Goal: Task Accomplishment & Management: Use online tool/utility

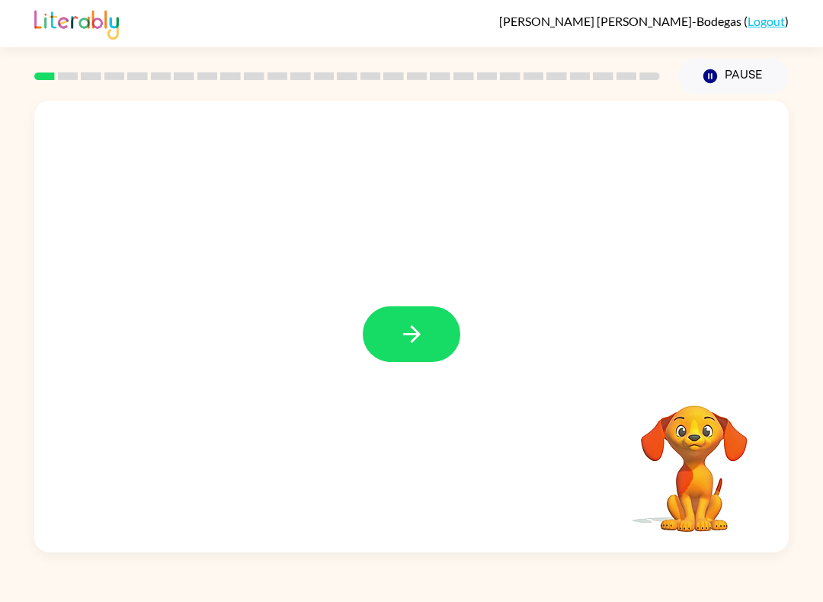
click at [393, 357] on button "button" at bounding box center [412, 334] width 98 height 56
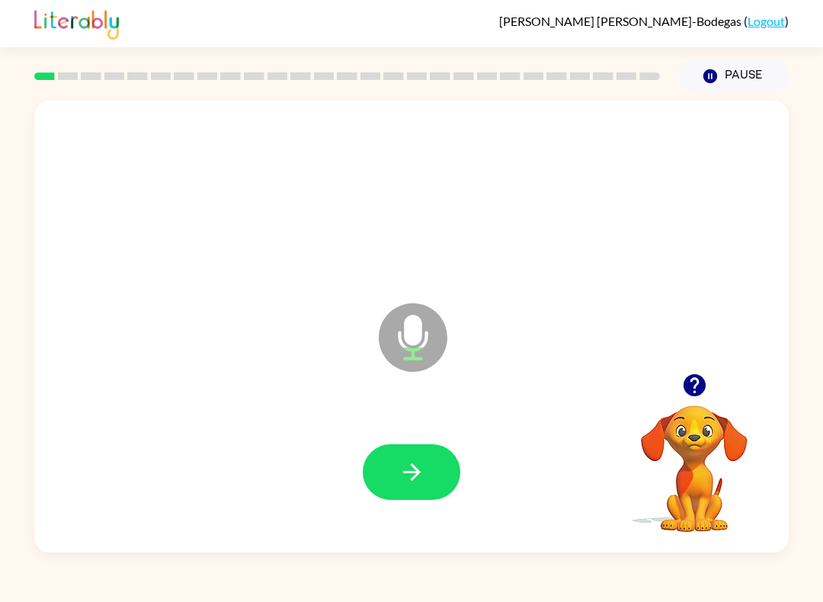
click at [393, 480] on button "button" at bounding box center [412, 472] width 98 height 56
click at [419, 493] on button "button" at bounding box center [412, 472] width 98 height 56
click at [390, 473] on button "button" at bounding box center [412, 472] width 98 height 56
click at [416, 474] on icon "button" at bounding box center [412, 472] width 27 height 27
click at [416, 478] on icon "button" at bounding box center [412, 473] width 18 height 18
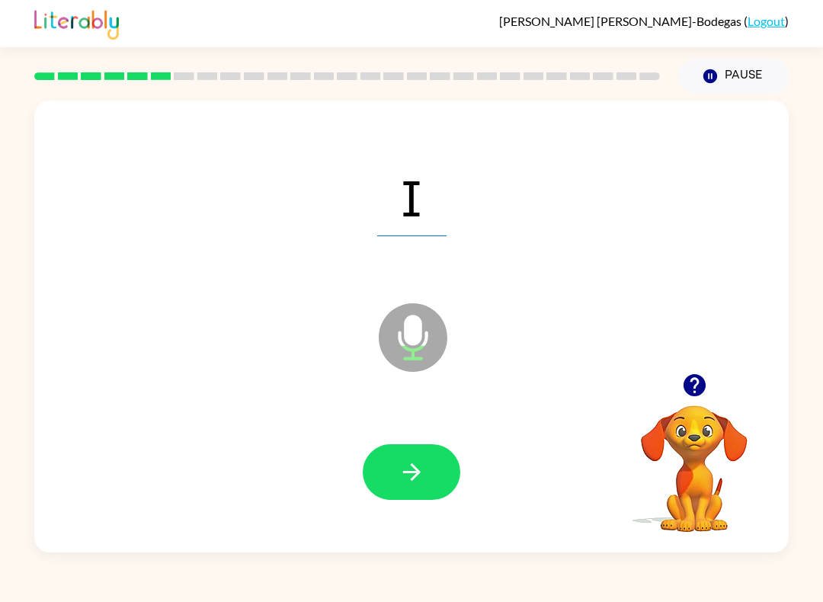
click at [432, 457] on button "button" at bounding box center [412, 472] width 98 height 56
click at [435, 466] on button "button" at bounding box center [412, 472] width 98 height 56
click at [402, 489] on button "button" at bounding box center [412, 472] width 98 height 56
click at [409, 485] on icon "button" at bounding box center [412, 472] width 27 height 27
click at [458, 454] on div at bounding box center [412, 472] width 98 height 56
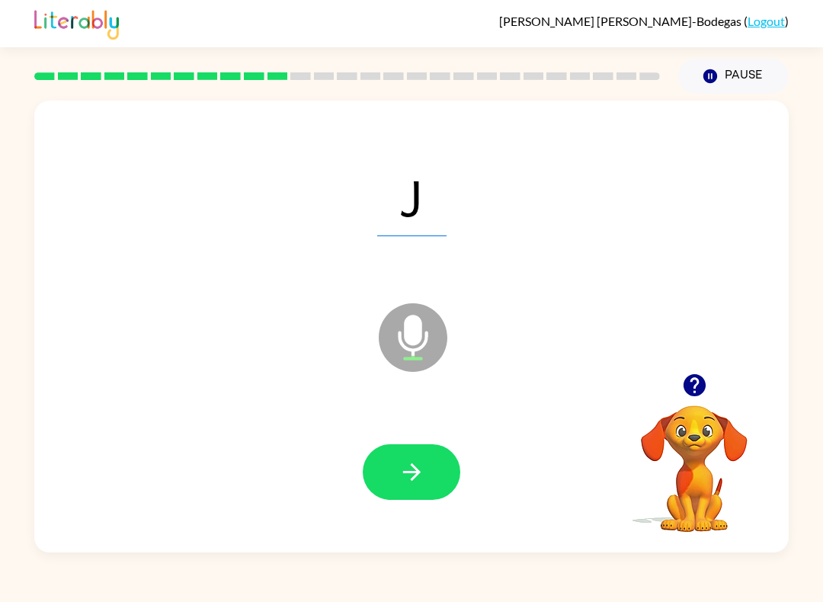
click at [429, 454] on button "button" at bounding box center [412, 472] width 98 height 56
click at [430, 474] on button "button" at bounding box center [412, 472] width 98 height 56
click at [422, 472] on icon "button" at bounding box center [412, 472] width 27 height 27
click at [406, 487] on button "button" at bounding box center [412, 472] width 98 height 56
click at [429, 472] on button "button" at bounding box center [412, 472] width 98 height 56
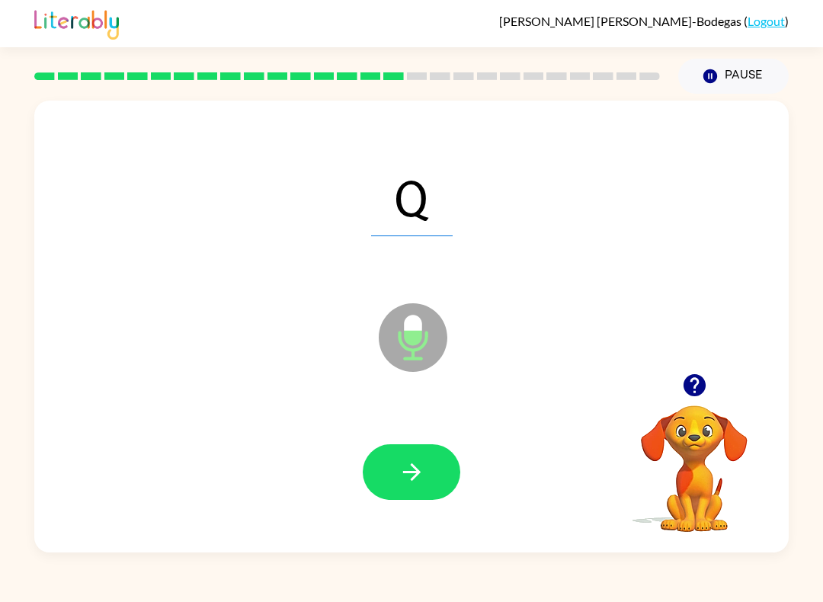
click at [429, 469] on button "button" at bounding box center [412, 472] width 98 height 56
click at [423, 470] on icon "button" at bounding box center [412, 472] width 27 height 27
click at [427, 457] on button "button" at bounding box center [412, 472] width 98 height 56
click at [457, 464] on button "button" at bounding box center [412, 472] width 98 height 56
click at [435, 463] on button "button" at bounding box center [412, 472] width 98 height 56
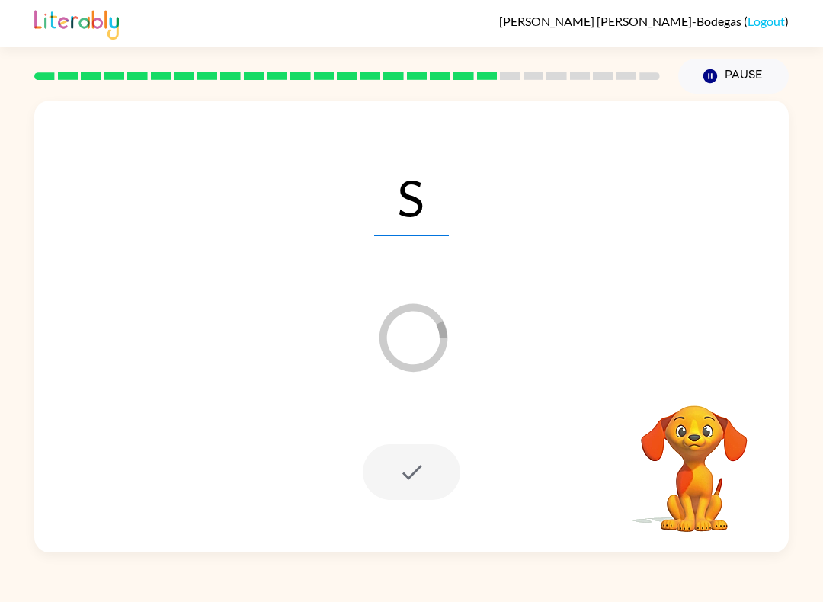
click at [441, 471] on div at bounding box center [412, 472] width 98 height 56
click at [740, 85] on button "Pause Pause" at bounding box center [734, 76] width 111 height 35
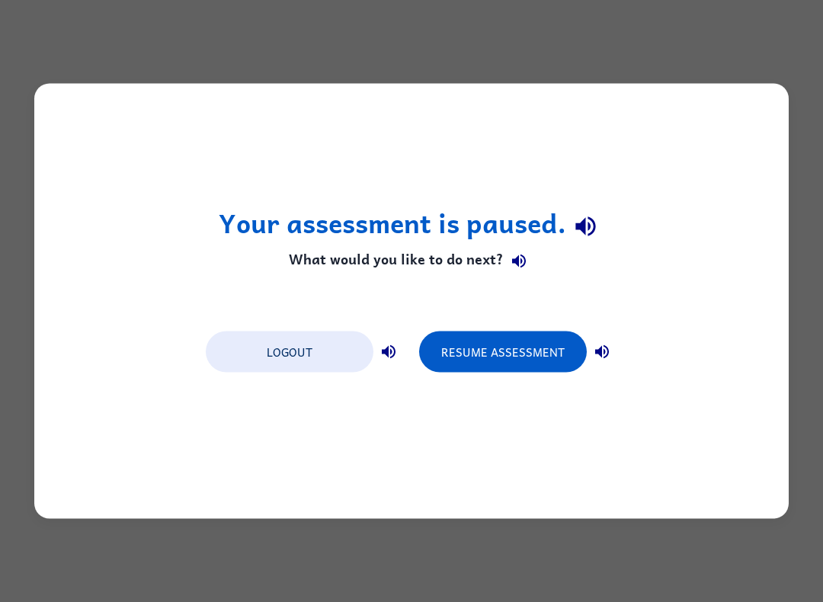
click at [541, 338] on button "Resume Assessment" at bounding box center [503, 352] width 168 height 41
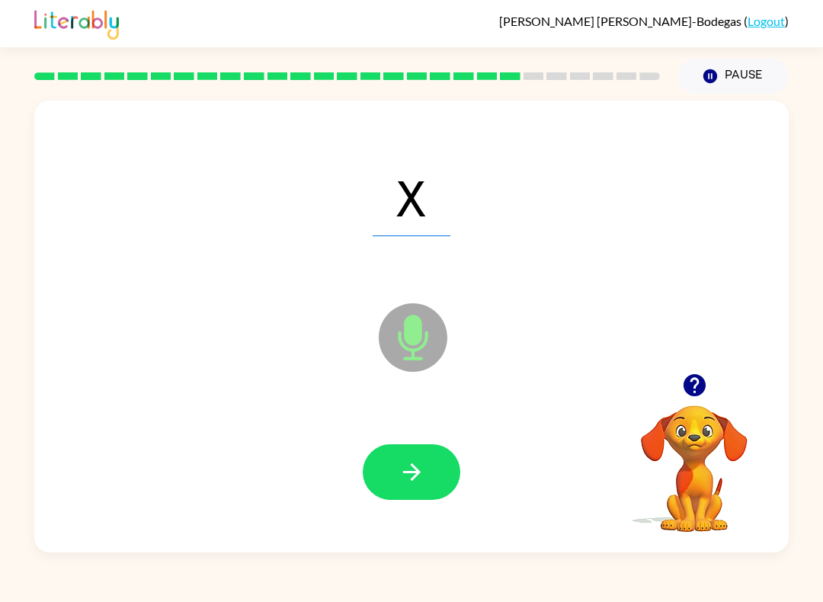
click at [410, 471] on icon "button" at bounding box center [412, 472] width 27 height 27
click at [416, 463] on icon "button" at bounding box center [412, 472] width 27 height 27
click at [427, 479] on button "button" at bounding box center [412, 472] width 98 height 56
click at [432, 469] on button "button" at bounding box center [412, 472] width 98 height 56
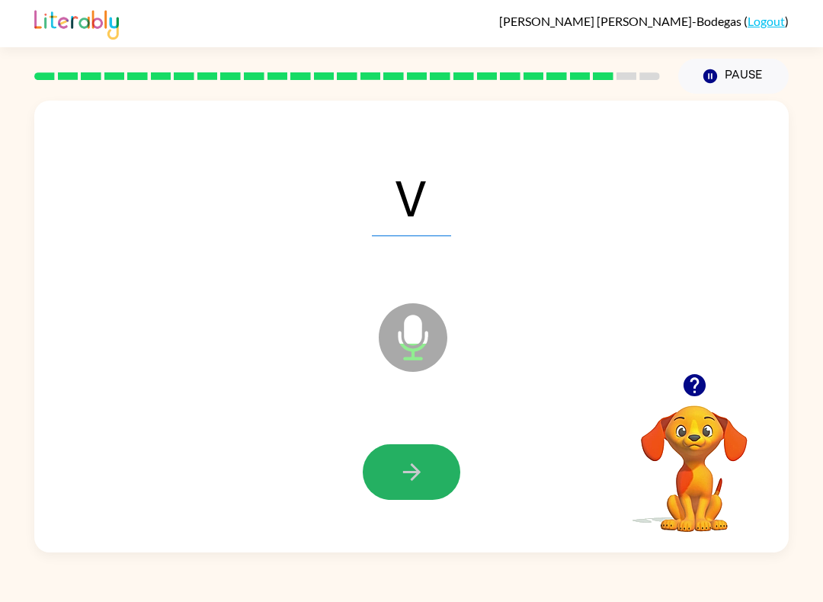
click at [423, 470] on icon "button" at bounding box center [412, 472] width 27 height 27
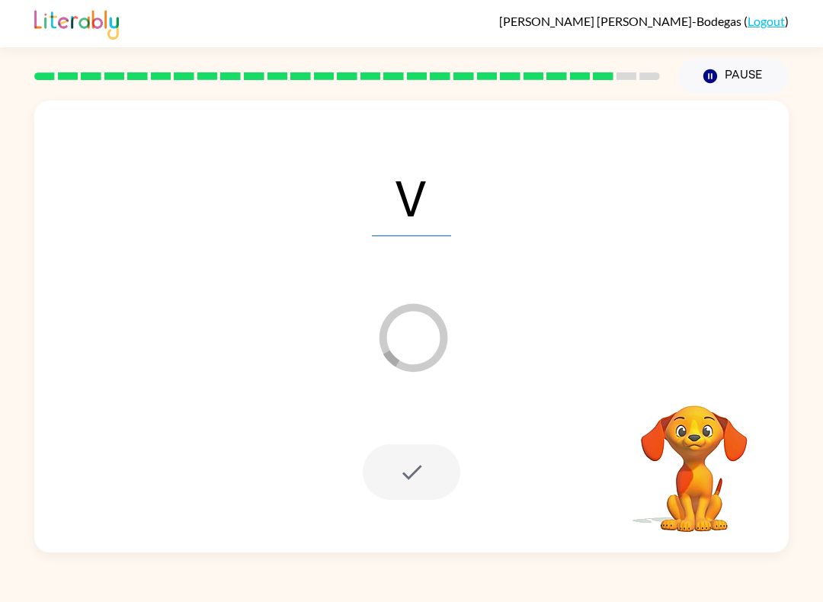
click at [753, 78] on button "Pause Pause" at bounding box center [734, 76] width 111 height 35
click at [747, 77] on button "Pause Pause" at bounding box center [734, 76] width 111 height 35
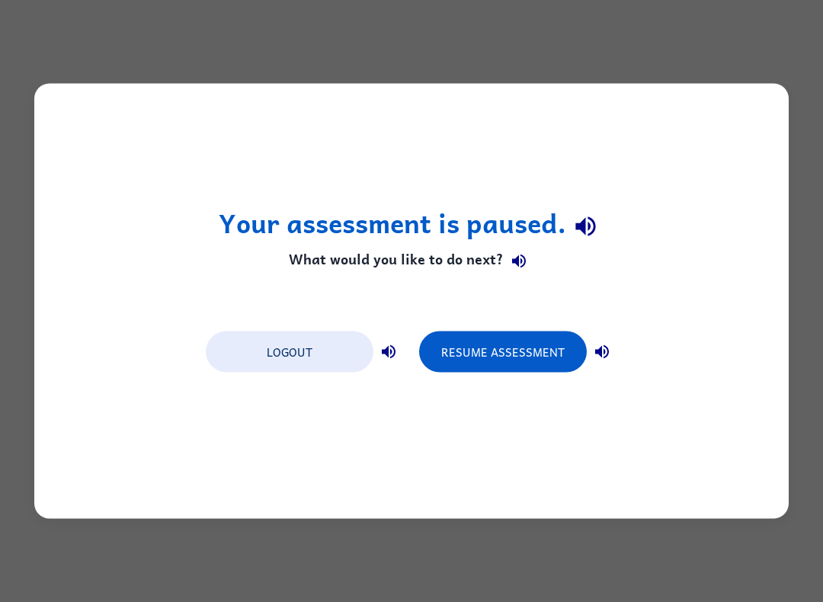
click at [532, 346] on button "Resume Assessment" at bounding box center [503, 352] width 168 height 41
click at [553, 352] on button "Resume Assessment" at bounding box center [503, 352] width 168 height 41
click at [562, 344] on button "Resume Assessment" at bounding box center [503, 352] width 168 height 41
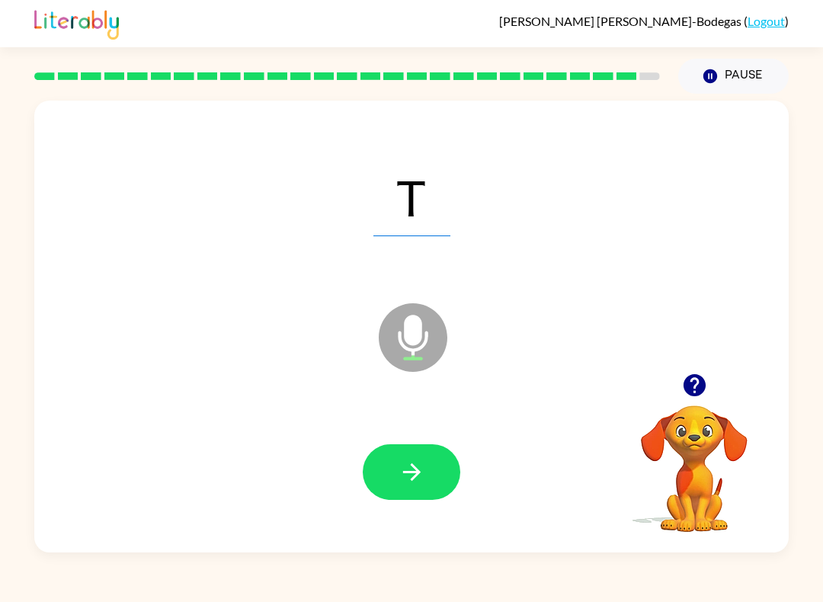
click at [448, 473] on button "button" at bounding box center [412, 472] width 98 height 56
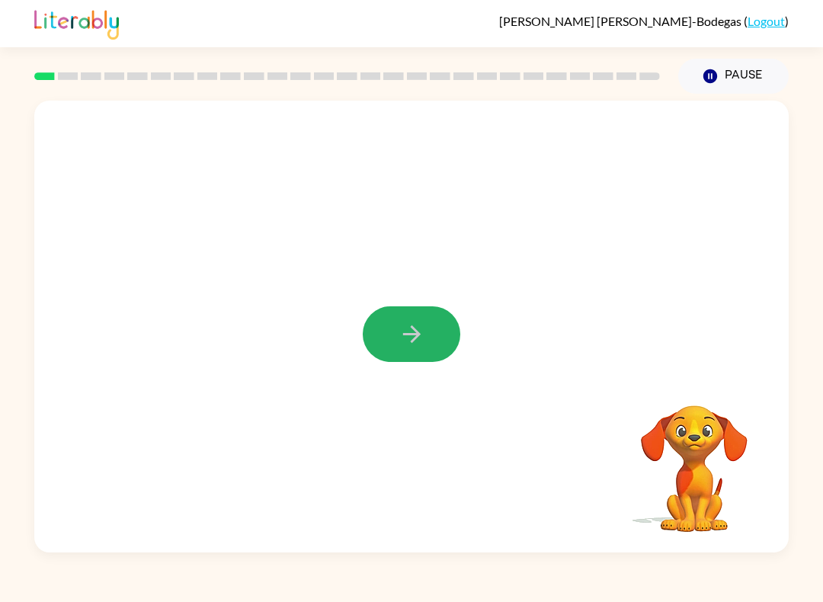
click at [409, 326] on icon "button" at bounding box center [412, 334] width 27 height 27
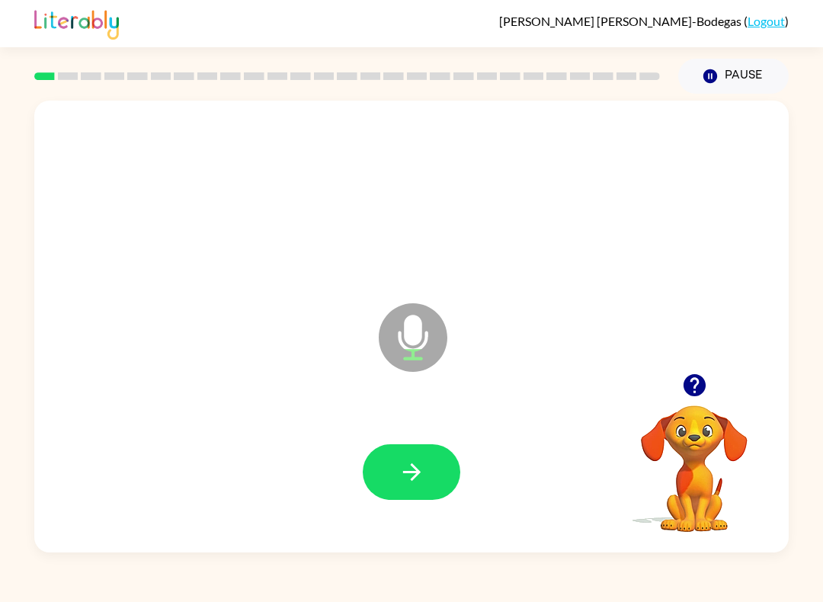
click at [422, 473] on icon "button" at bounding box center [412, 472] width 27 height 27
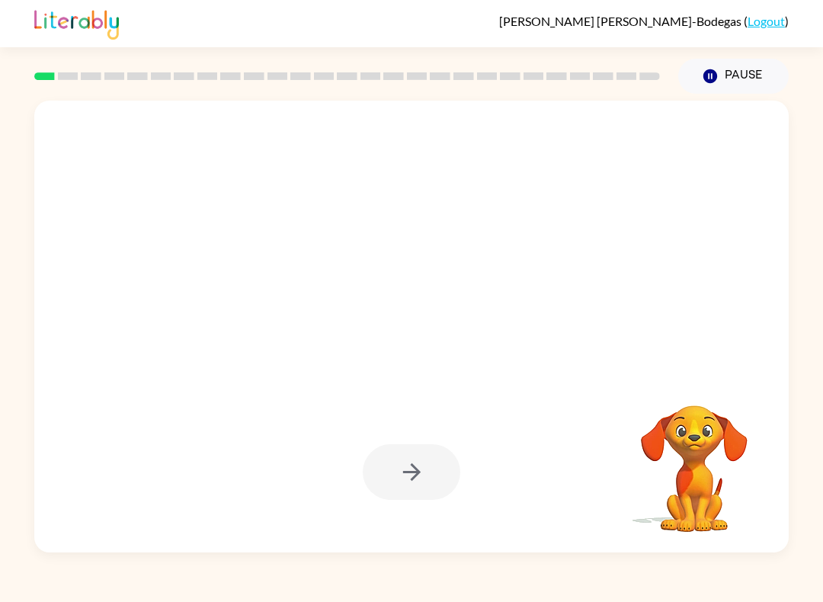
click at [390, 486] on div at bounding box center [412, 472] width 98 height 56
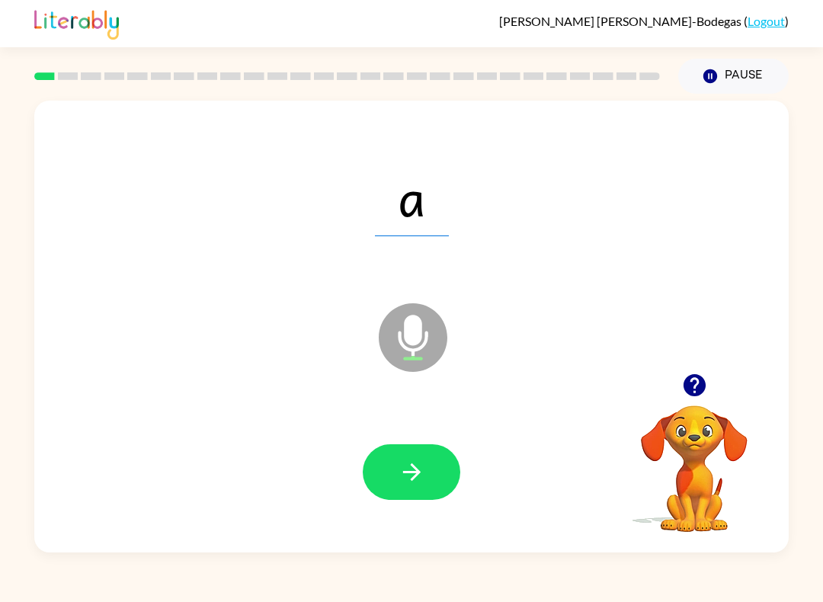
click at [421, 457] on button "button" at bounding box center [412, 472] width 98 height 56
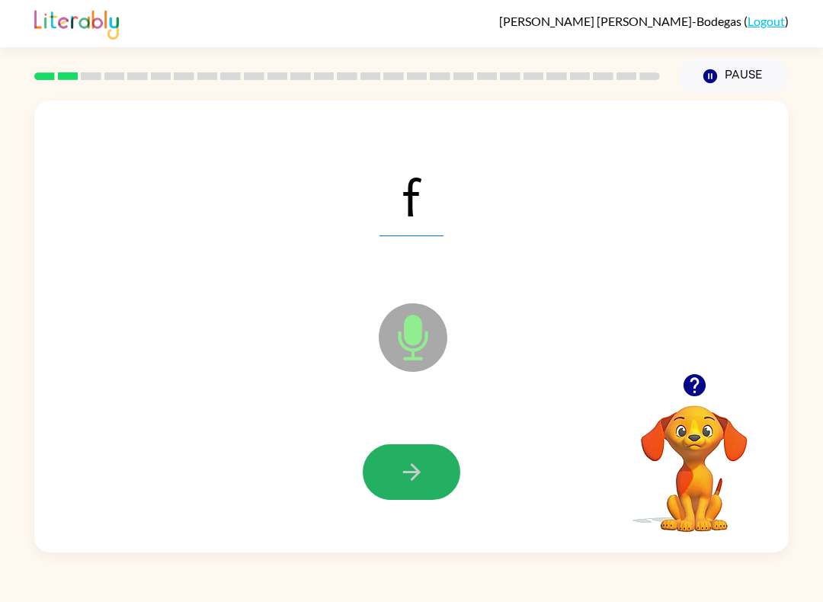
click at [420, 470] on icon "button" at bounding box center [412, 472] width 27 height 27
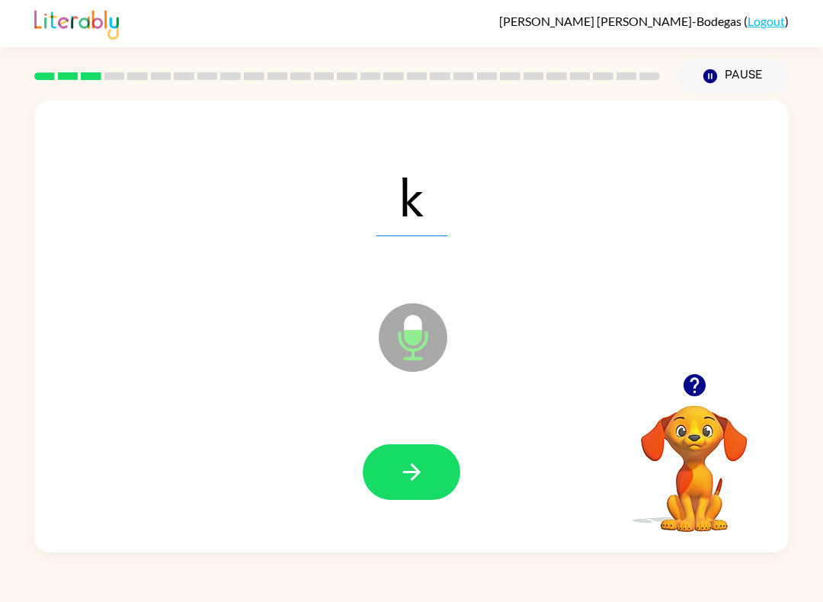
click at [410, 480] on icon "button" at bounding box center [412, 472] width 27 height 27
click at [432, 460] on button "button" at bounding box center [412, 472] width 98 height 56
click at [410, 468] on icon "button" at bounding box center [412, 472] width 27 height 27
click at [422, 477] on icon "button" at bounding box center [412, 472] width 27 height 27
click at [400, 457] on button "button" at bounding box center [412, 472] width 98 height 56
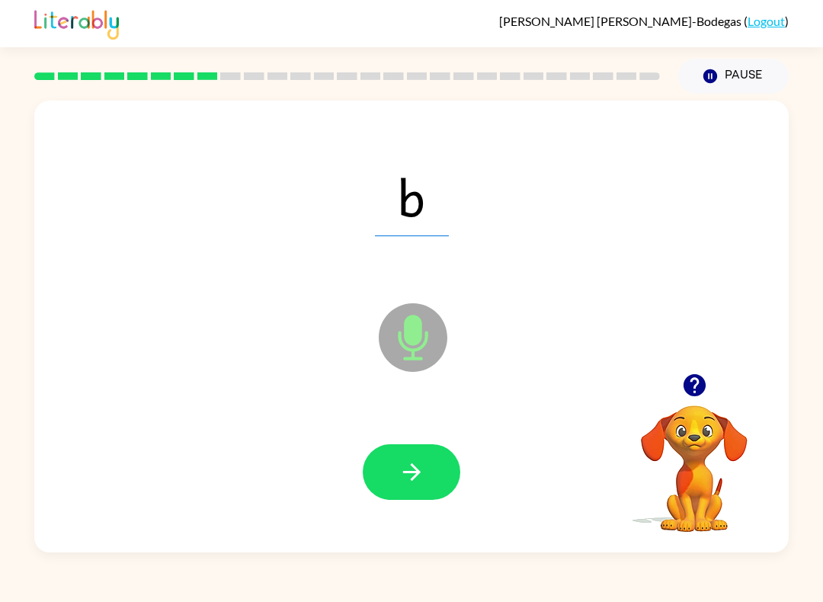
click at [435, 478] on button "button" at bounding box center [412, 472] width 98 height 56
click at [427, 475] on button "button" at bounding box center [412, 472] width 98 height 56
click at [455, 470] on button "button" at bounding box center [412, 472] width 98 height 56
click at [432, 483] on button "button" at bounding box center [412, 472] width 98 height 56
click at [412, 474] on icon "button" at bounding box center [412, 472] width 27 height 27
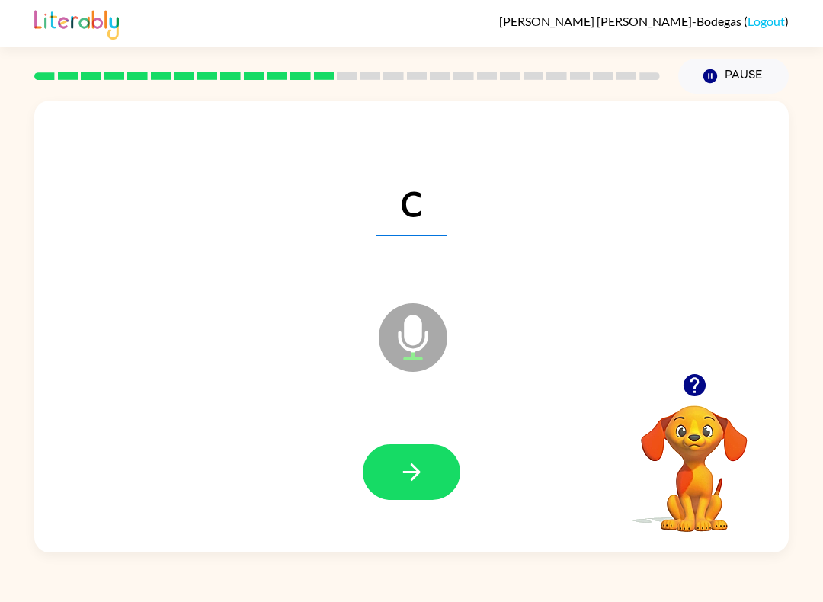
click at [431, 481] on button "button" at bounding box center [412, 472] width 98 height 56
click at [400, 467] on icon "button" at bounding box center [412, 472] width 27 height 27
click at [433, 479] on button "button" at bounding box center [412, 472] width 98 height 56
click at [409, 460] on icon "button" at bounding box center [412, 472] width 27 height 27
click at [413, 477] on icon "button" at bounding box center [412, 472] width 27 height 27
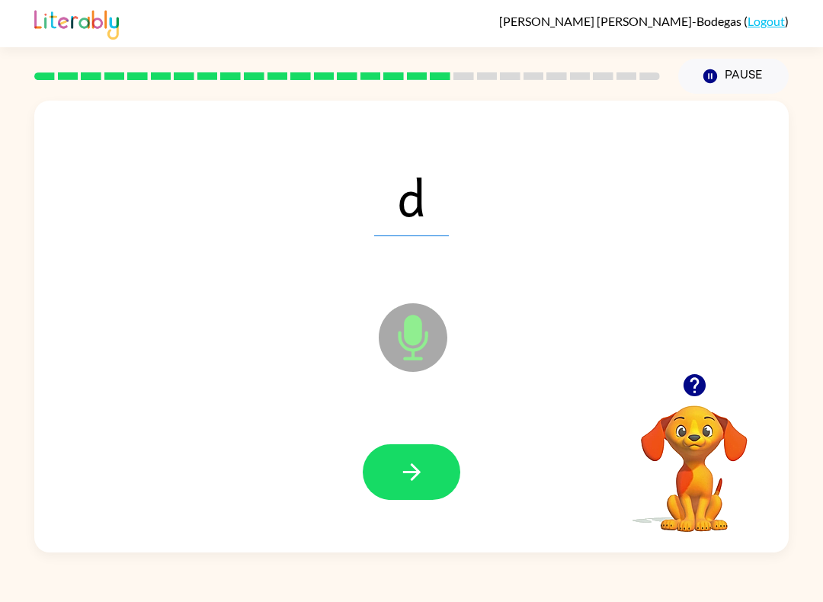
click at [434, 459] on button "button" at bounding box center [412, 472] width 98 height 56
click at [416, 481] on icon "button" at bounding box center [412, 472] width 27 height 27
click at [419, 465] on icon "button" at bounding box center [412, 472] width 27 height 27
click at [438, 460] on button "button" at bounding box center [412, 472] width 98 height 56
click at [423, 482] on icon "button" at bounding box center [412, 472] width 27 height 27
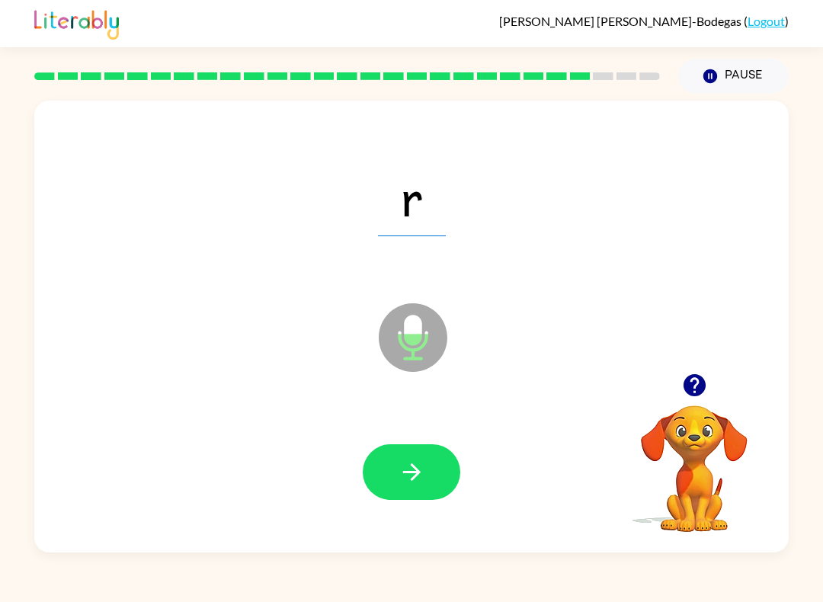
click at [393, 454] on button "button" at bounding box center [412, 472] width 98 height 56
click at [428, 453] on button "button" at bounding box center [412, 472] width 98 height 56
click at [418, 480] on icon "button" at bounding box center [412, 472] width 27 height 27
